Goal: Find specific page/section: Find specific page/section

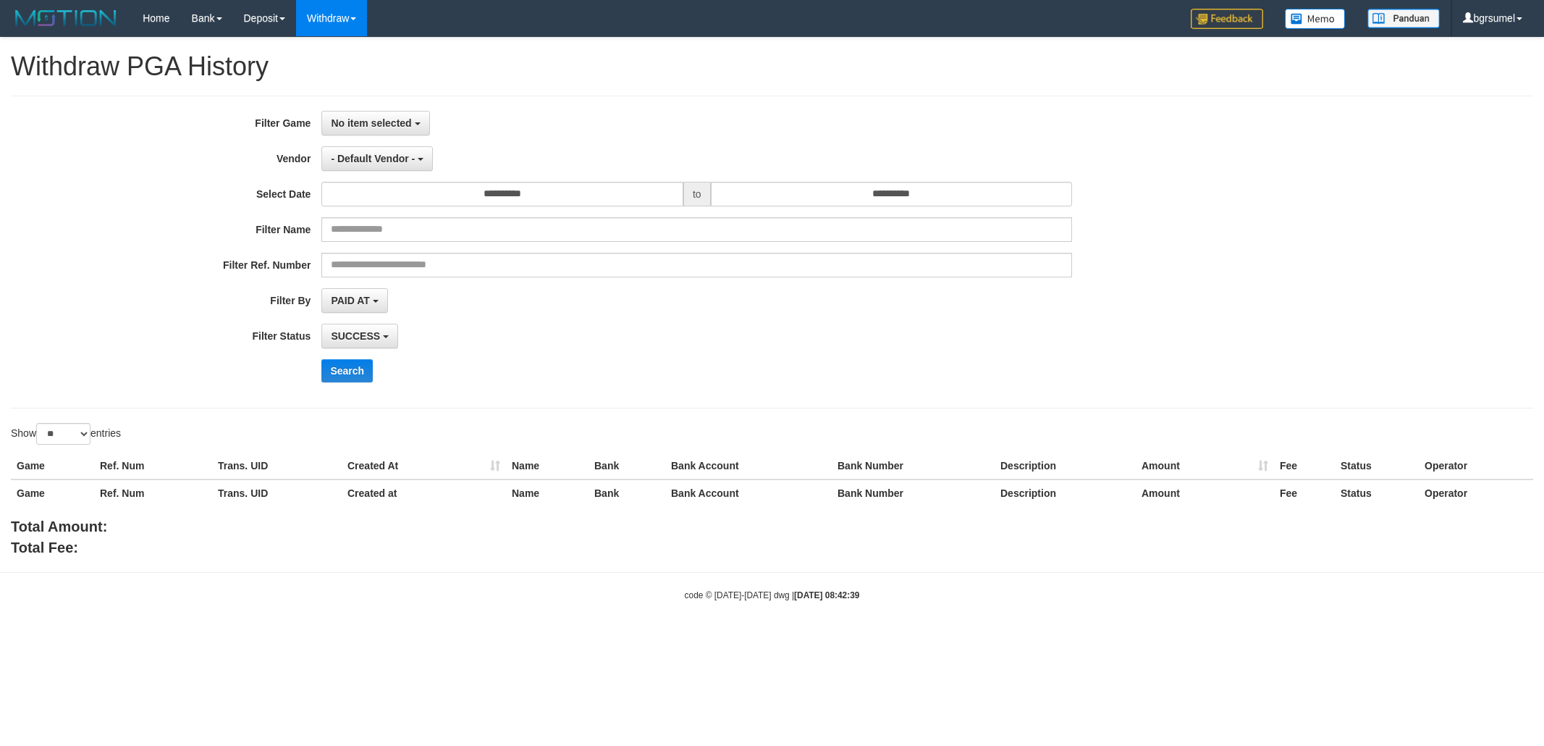
select select
select select "**"
click at [397, 133] on button "No item selected" at bounding box center [375, 123] width 108 height 25
click at [403, 198] on label "[ISPORT] AFABOLA" at bounding box center [414, 198] width 184 height 22
select select "****"
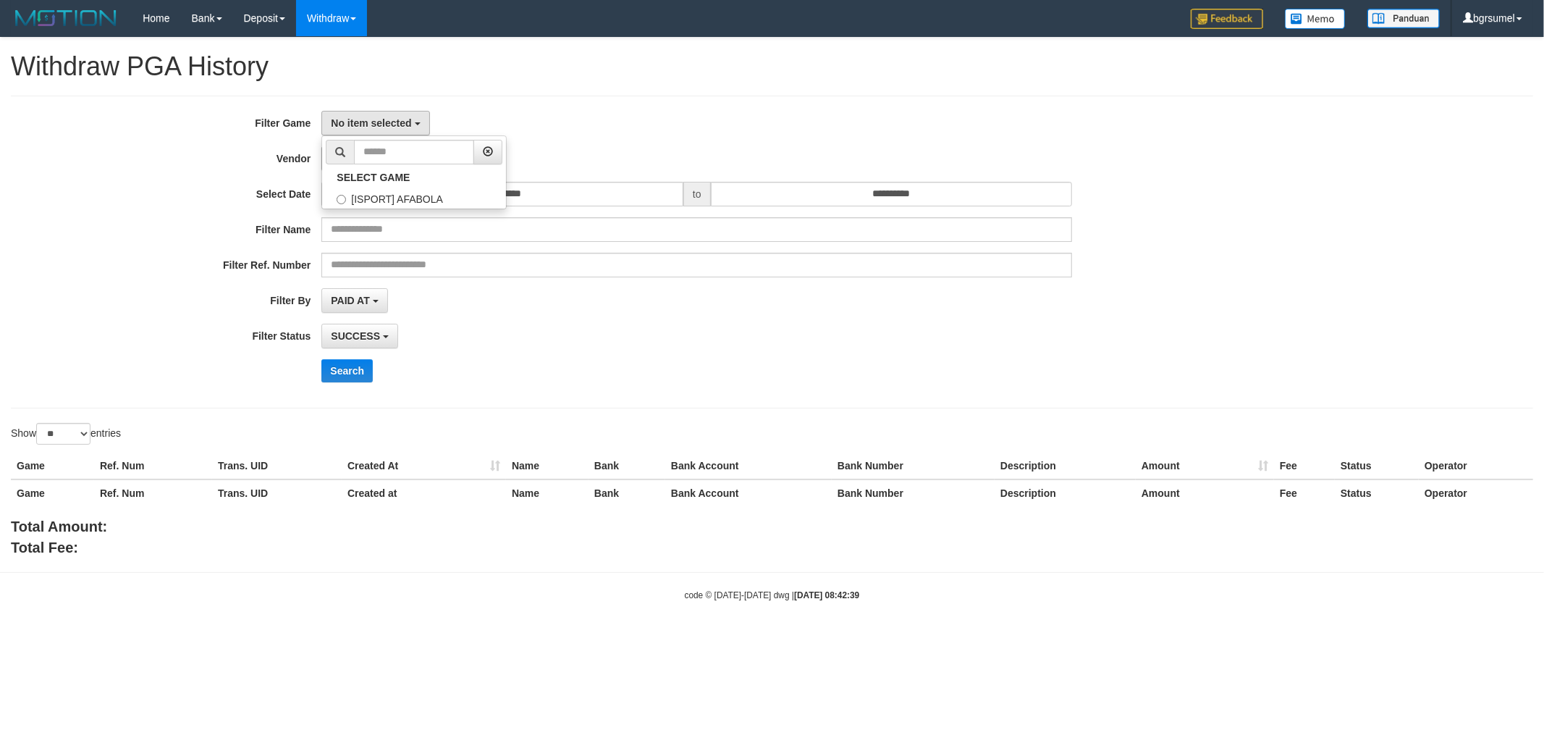
scroll to position [12, 0]
click at [388, 156] on span "- Default Vendor -" at bounding box center [373, 159] width 84 height 12
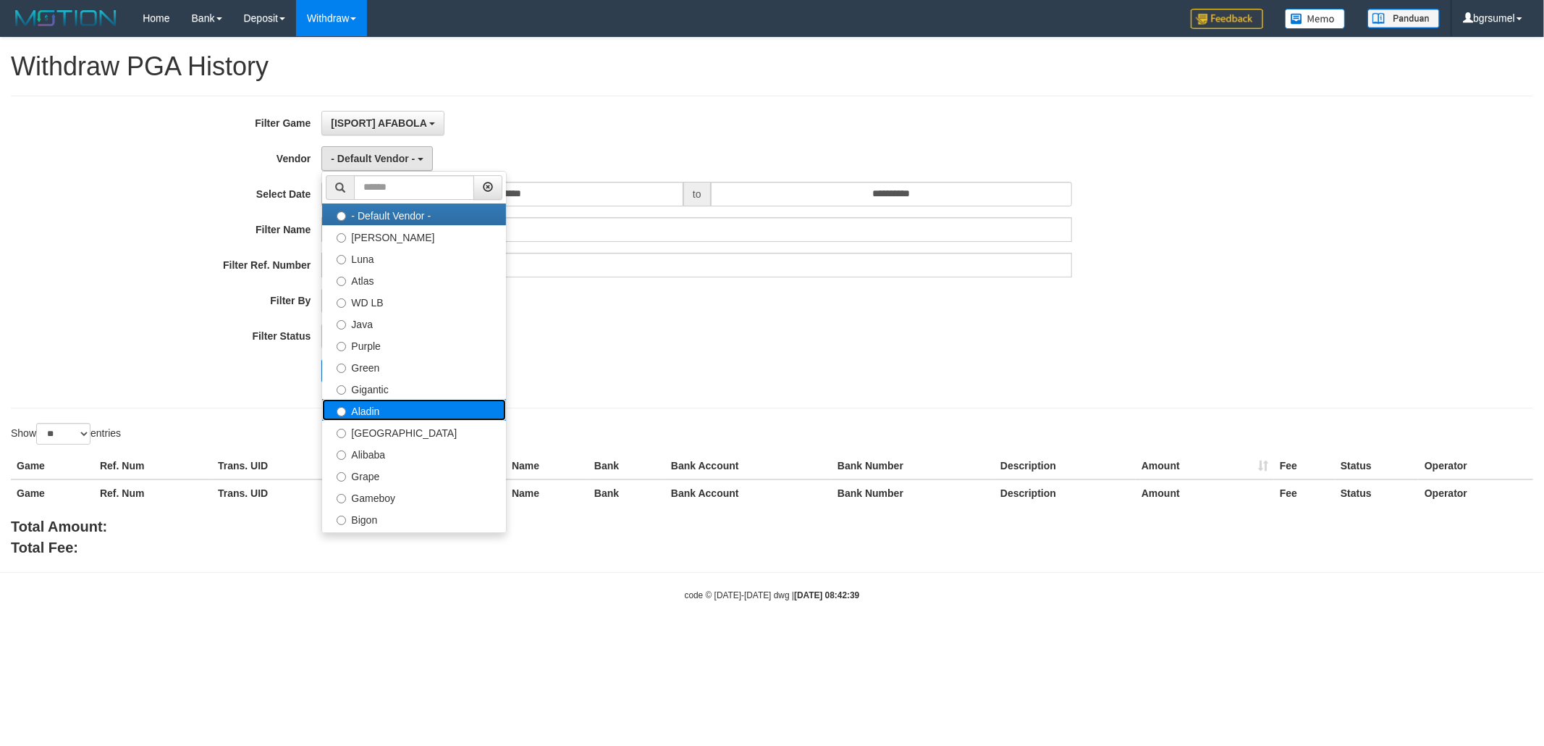
click at [410, 421] on label "Aladin" at bounding box center [414, 410] width 184 height 22
select select "**********"
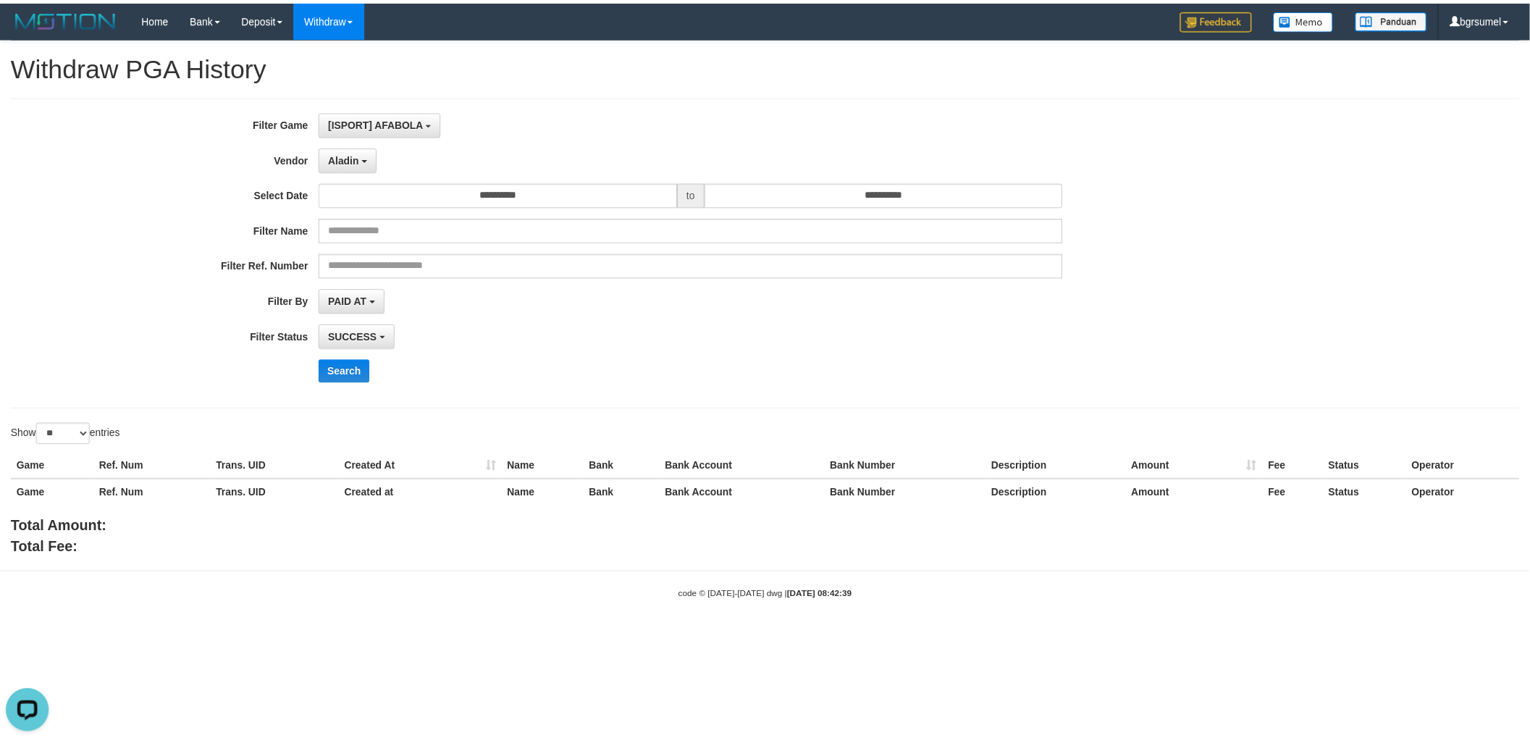
scroll to position [0, 0]
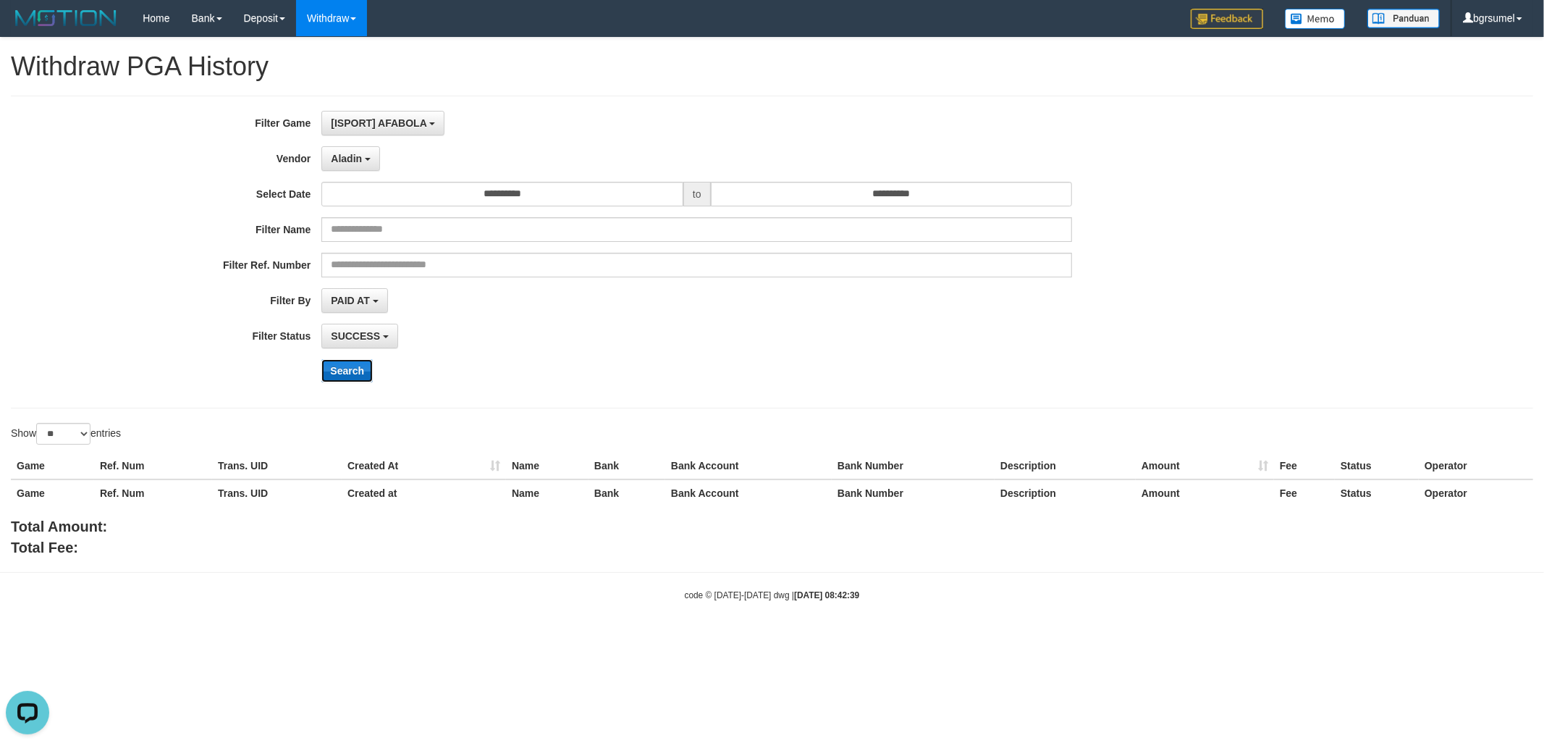
click at [342, 374] on button "Search" at bounding box center [346, 370] width 51 height 23
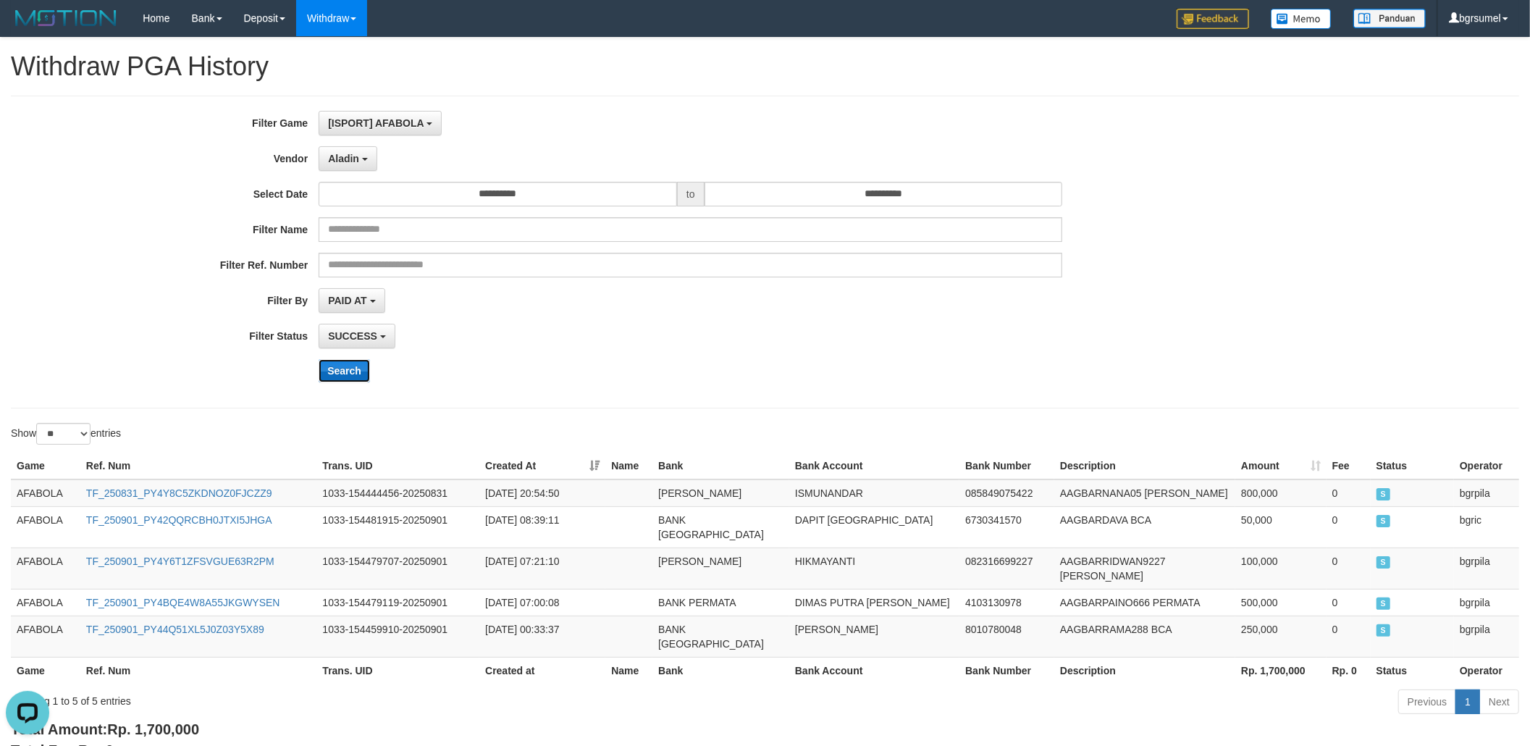
click at [340, 378] on button "Search" at bounding box center [344, 370] width 51 height 23
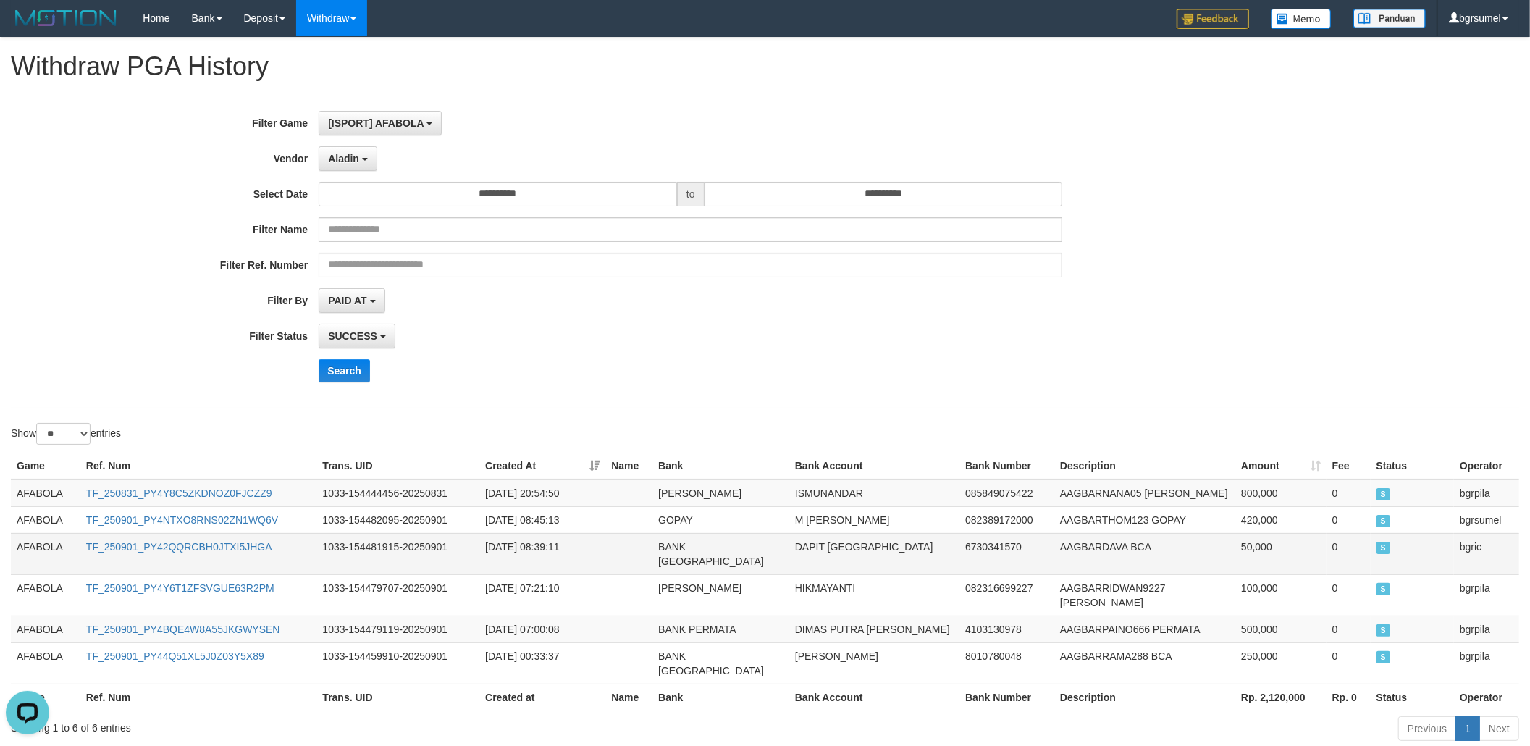
click at [892, 536] on td "DAPIT [GEOGRAPHIC_DATA]" at bounding box center [874, 553] width 170 height 41
click at [244, 531] on td "TF_250901_PY4NTXO8RNS02ZN1WQ6V" at bounding box center [198, 519] width 237 height 27
copy link "TF_250901_PY4NTXO8RNS02ZN1WQ6V"
click at [595, 461] on th "Created At" at bounding box center [542, 465] width 126 height 27
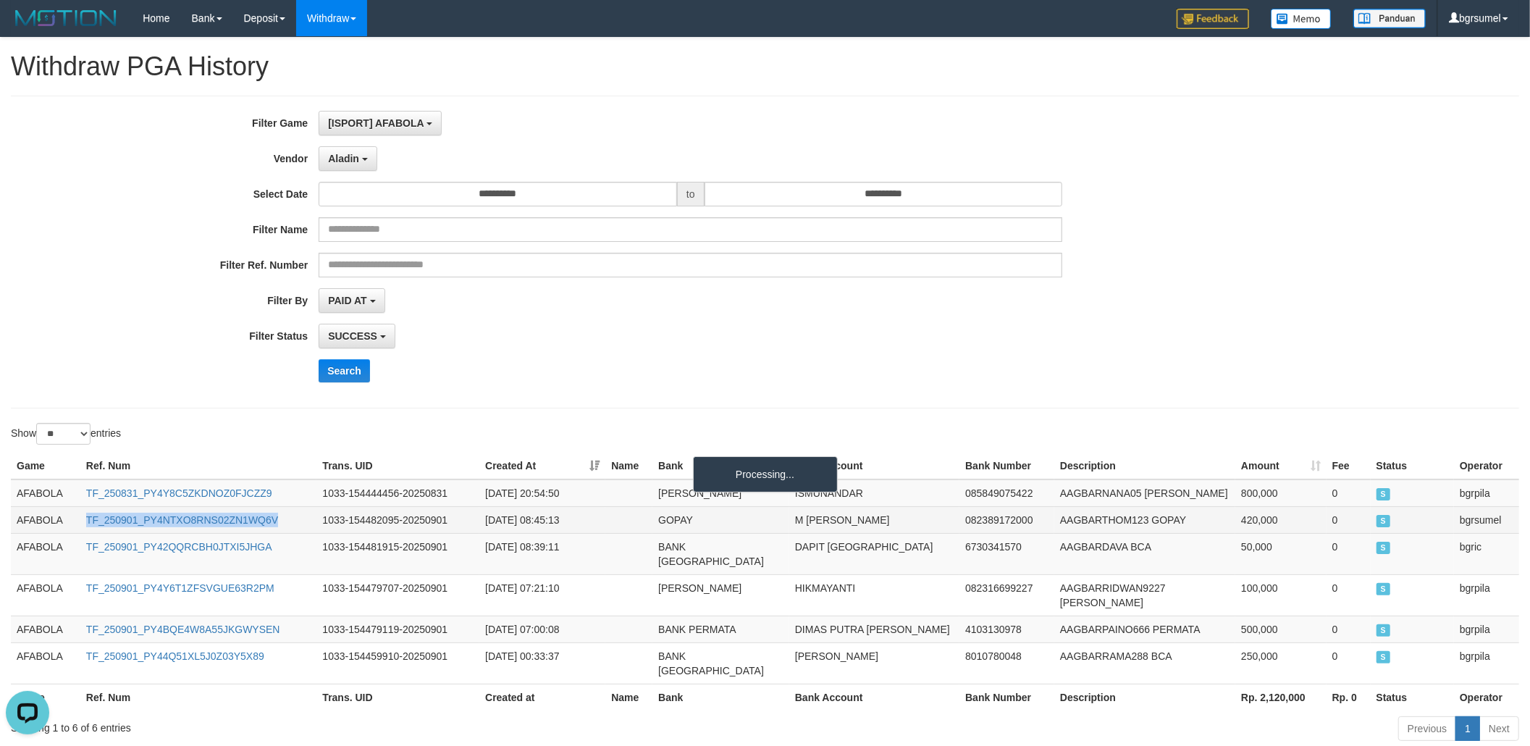
click at [203, 528] on td "TF_250901_PY4NTXO8RNS02ZN1WQ6V" at bounding box center [198, 519] width 237 height 27
copy link "TF_250901_PY4NTXO8RNS02ZN1WQ6V"
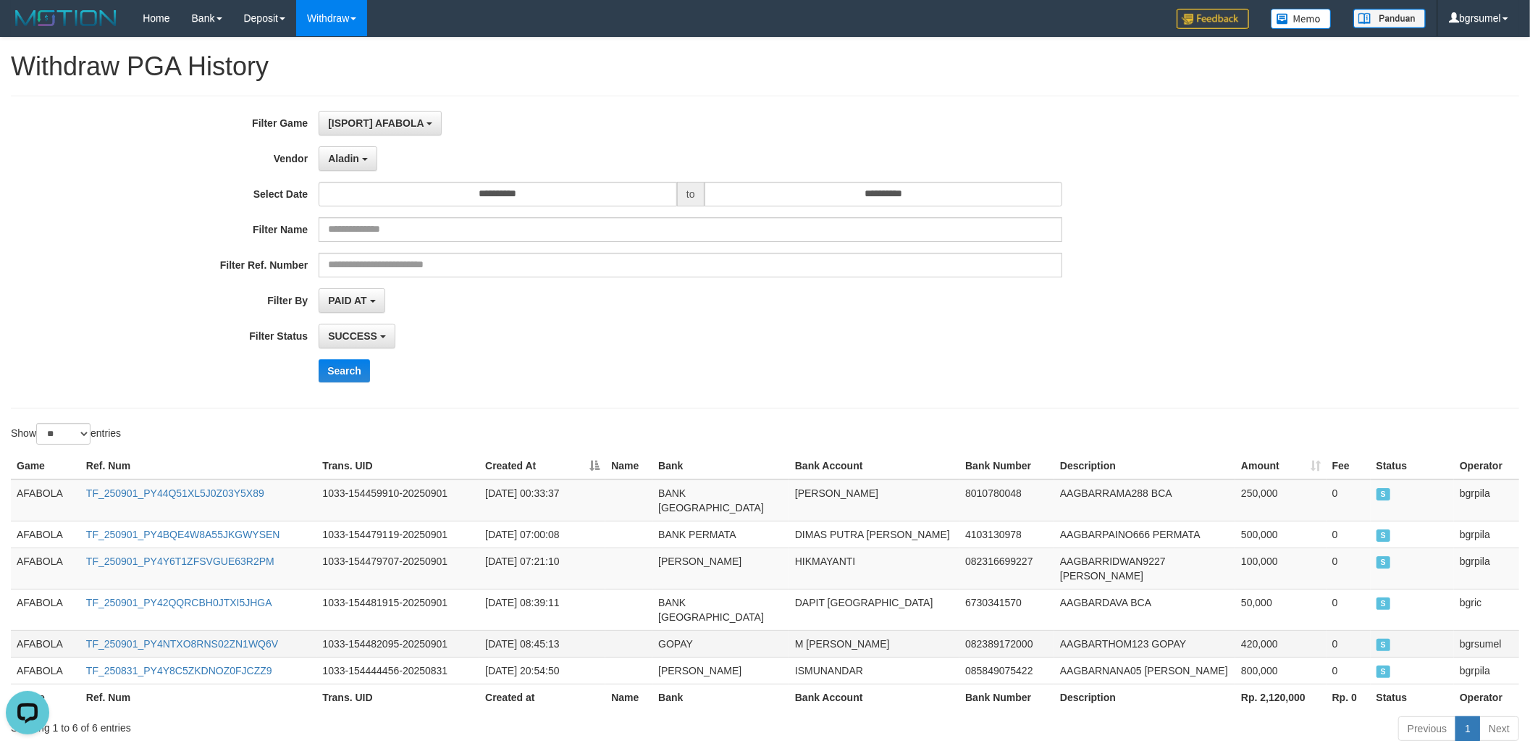
click at [869, 630] on td "M [PERSON_NAME]" at bounding box center [874, 643] width 170 height 27
click at [838, 657] on td "ISMUNANDAR" at bounding box center [874, 670] width 170 height 27
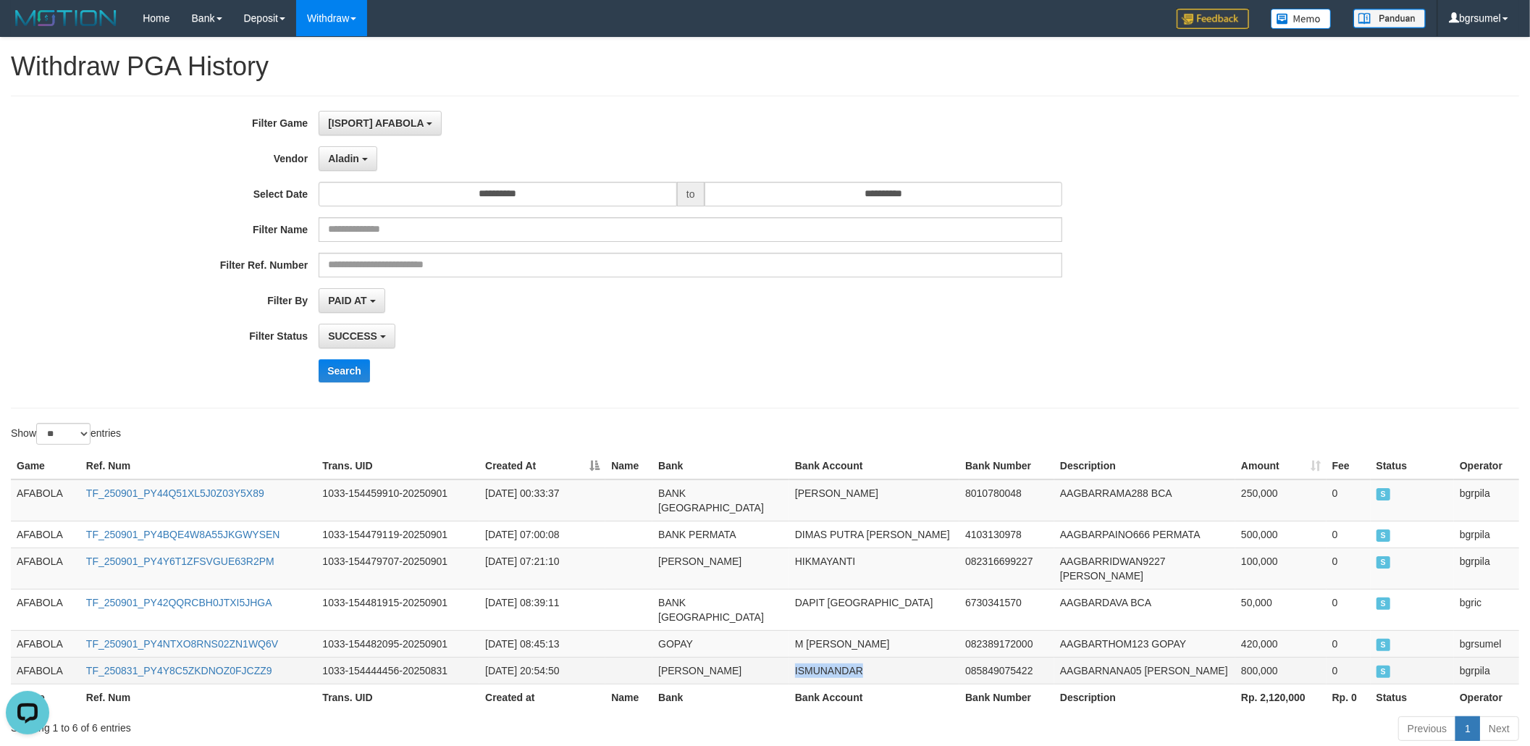
click at [838, 657] on td "ISMUNANDAR" at bounding box center [874, 670] width 170 height 27
